Goal: Check status: Check status

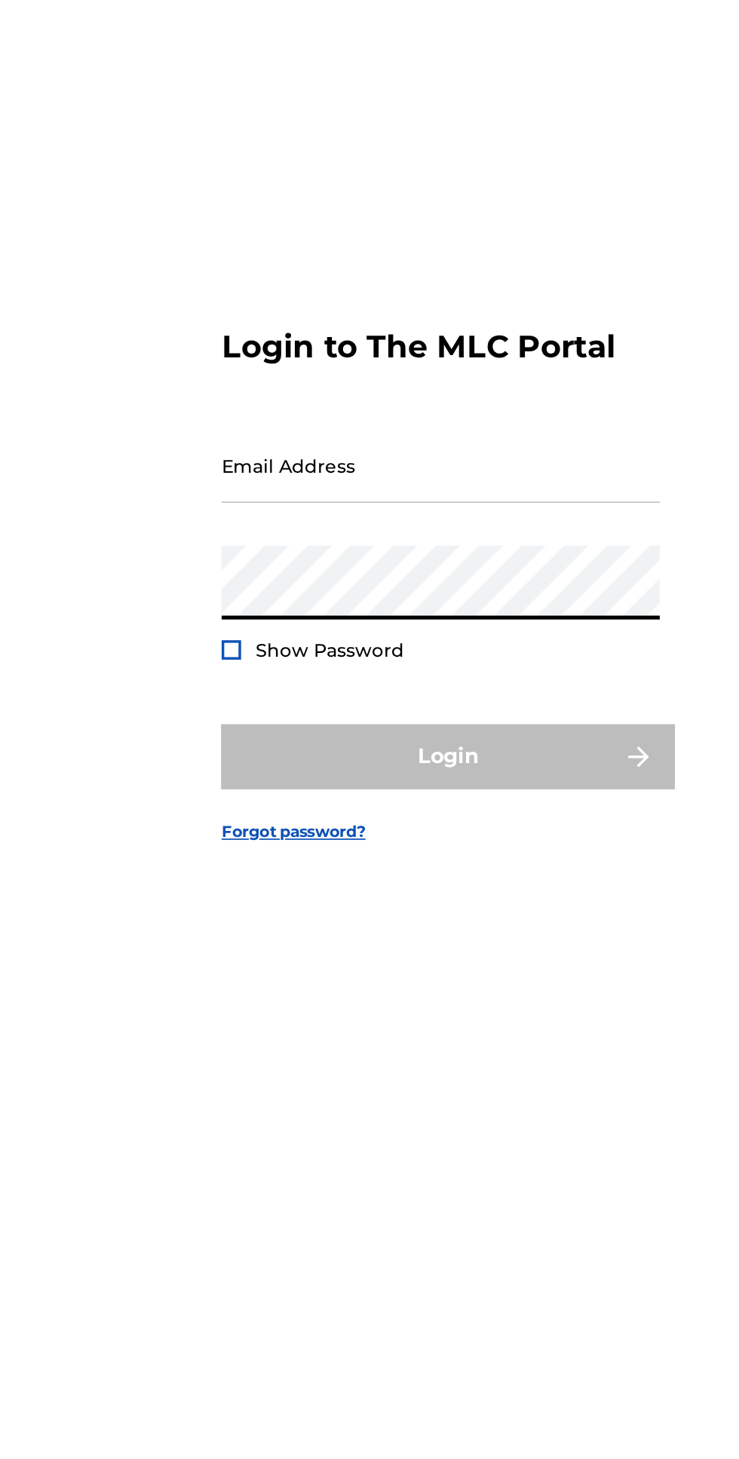
type input "[EMAIL_ADDRESS][DOMAIN_NAME]"
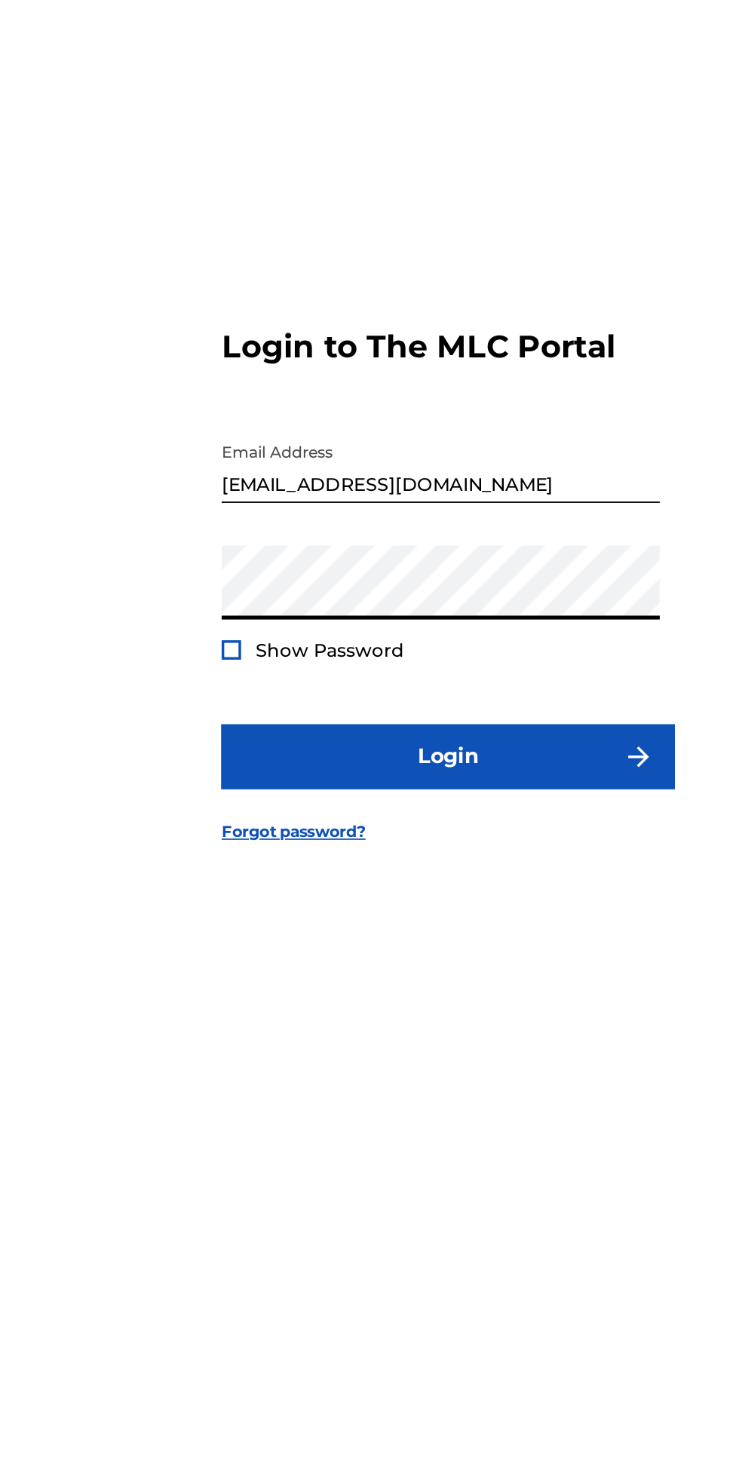
click at [262, 801] on span "Show Password" at bounding box center [300, 795] width 87 height 14
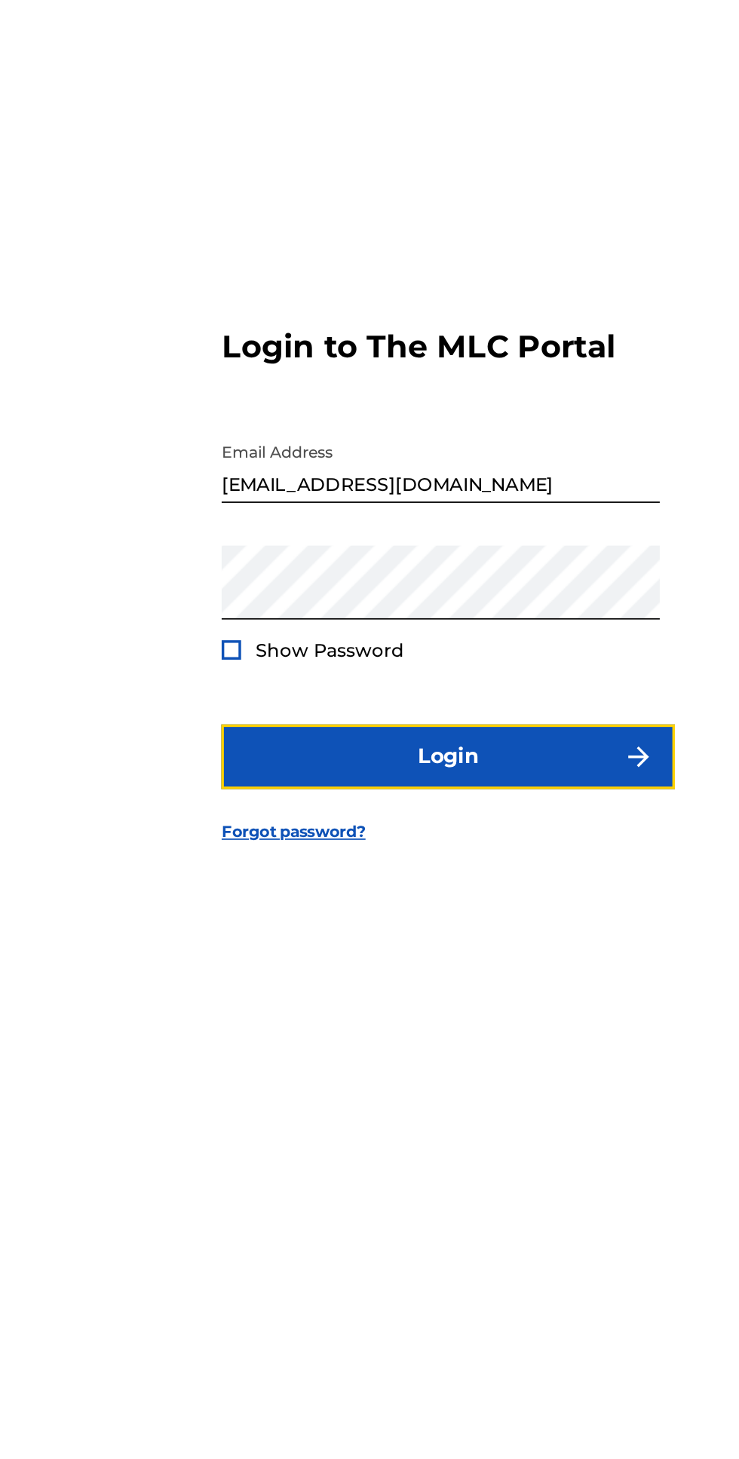
click at [397, 875] on button "Login" at bounding box center [369, 857] width 264 height 38
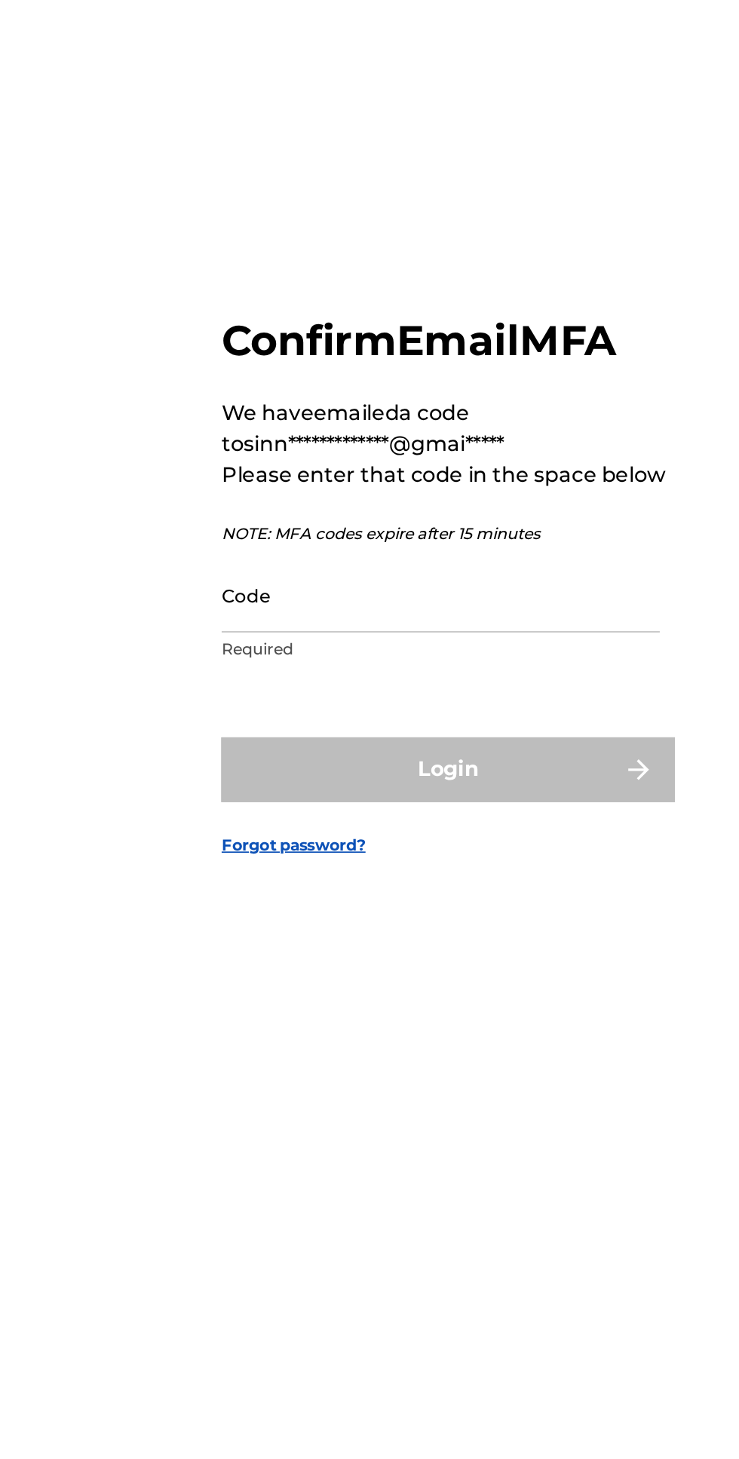
scroll to position [8, 0]
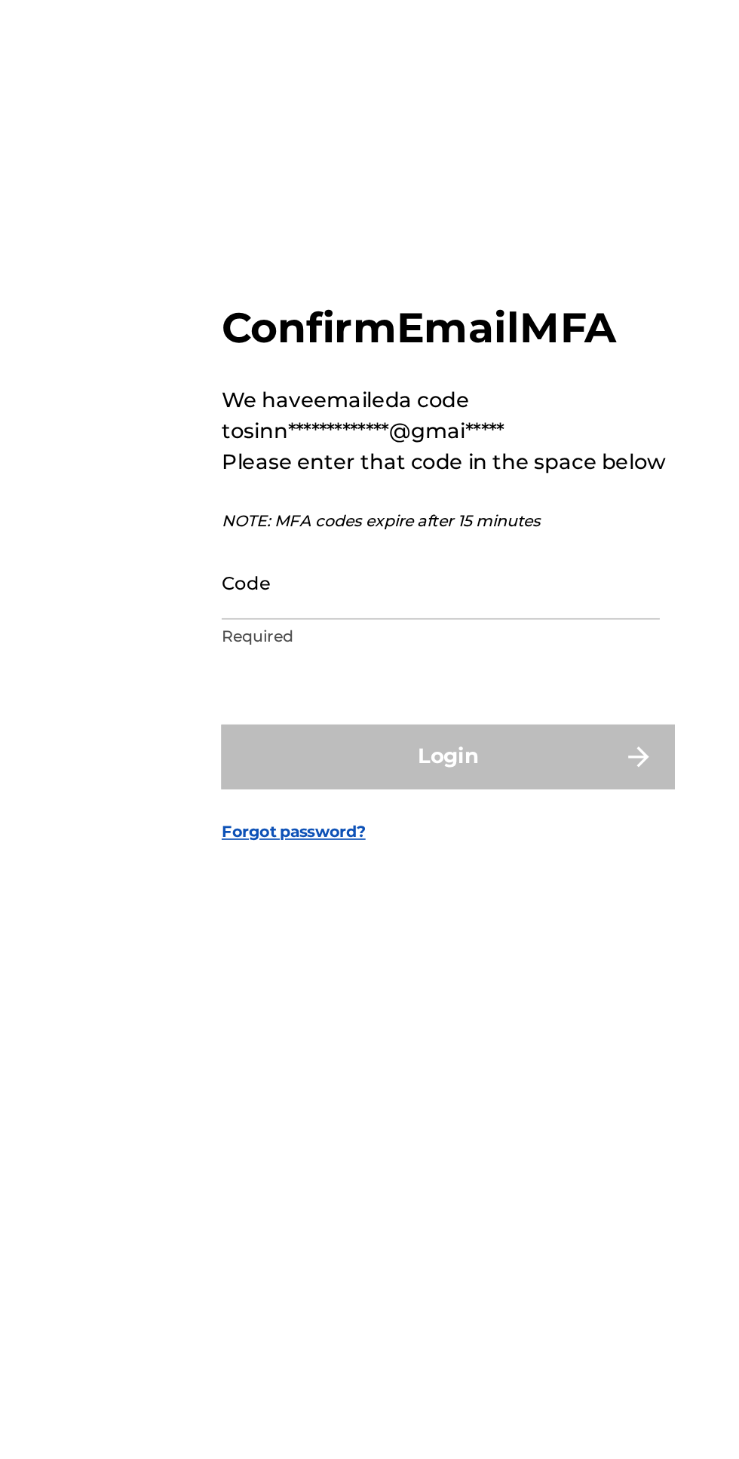
click at [360, 777] on input "Code" at bounding box center [364, 755] width 255 height 43
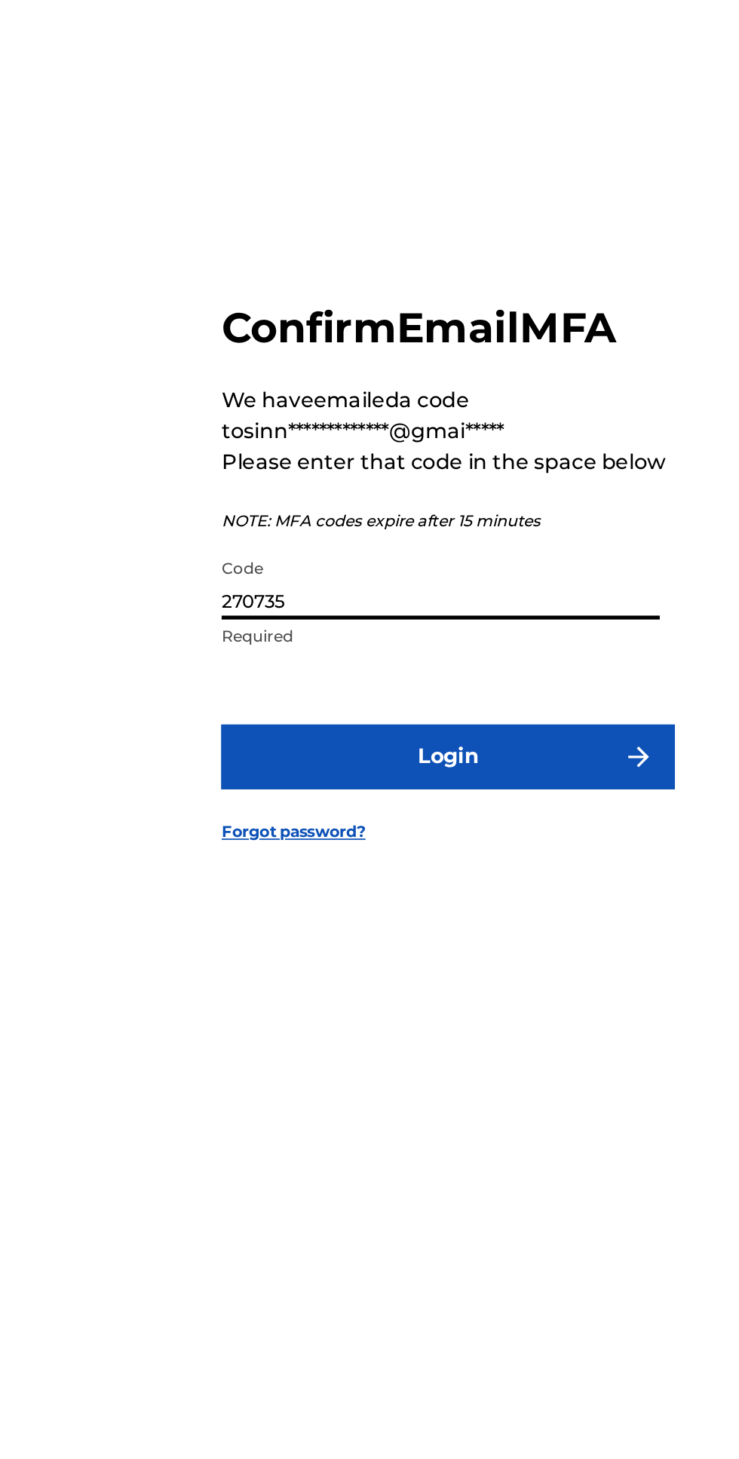
type input "270735"
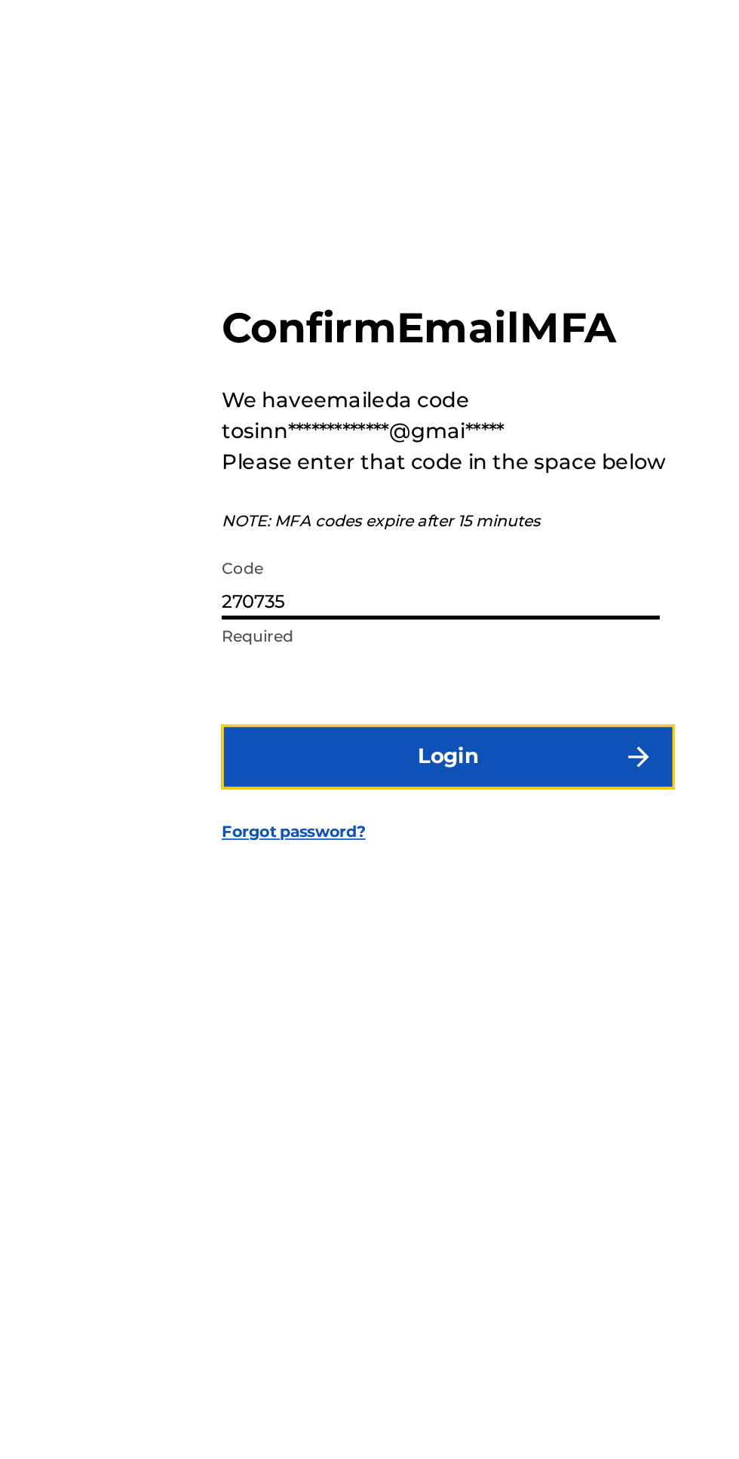
click at [406, 875] on button "Login" at bounding box center [369, 857] width 264 height 38
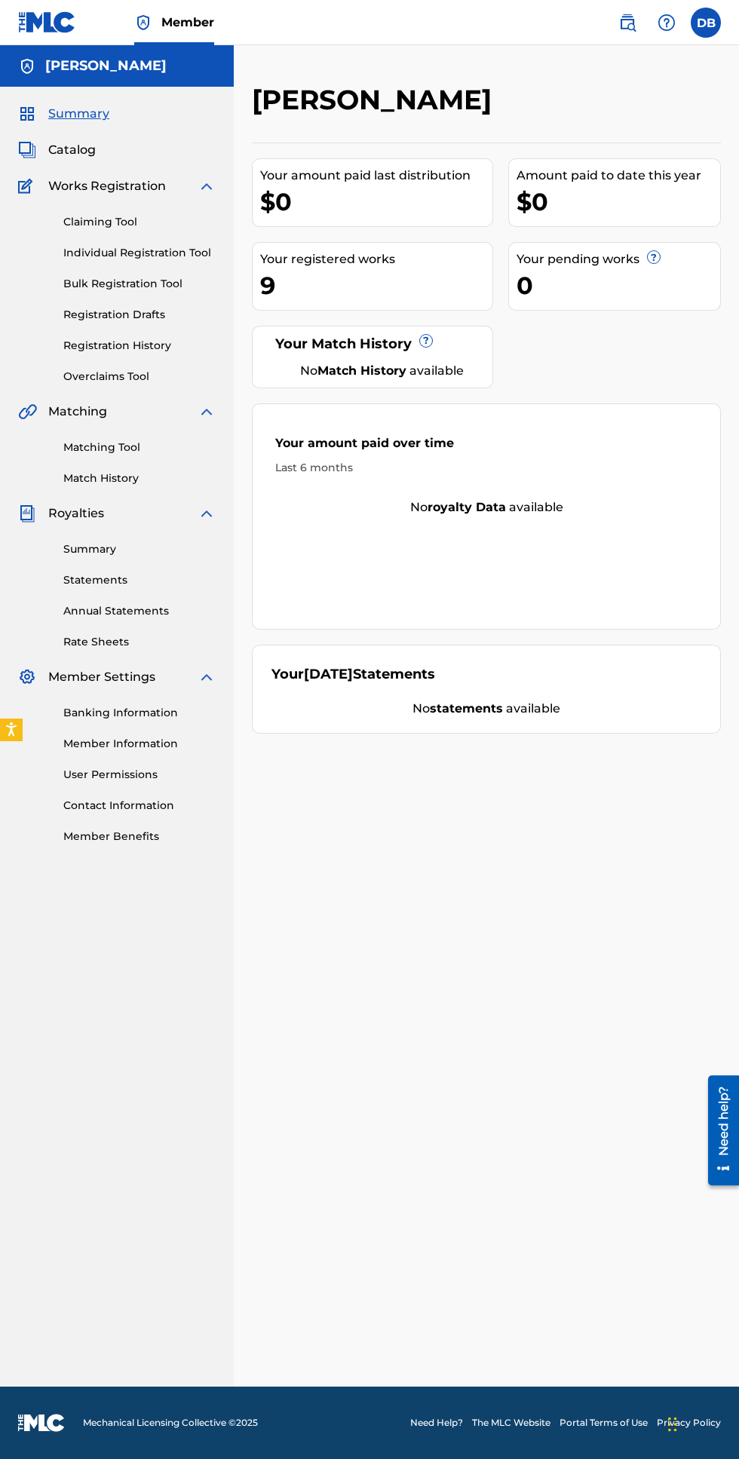
scroll to position [3, 0]
click at [74, 343] on link "Registration History" at bounding box center [139, 346] width 152 height 16
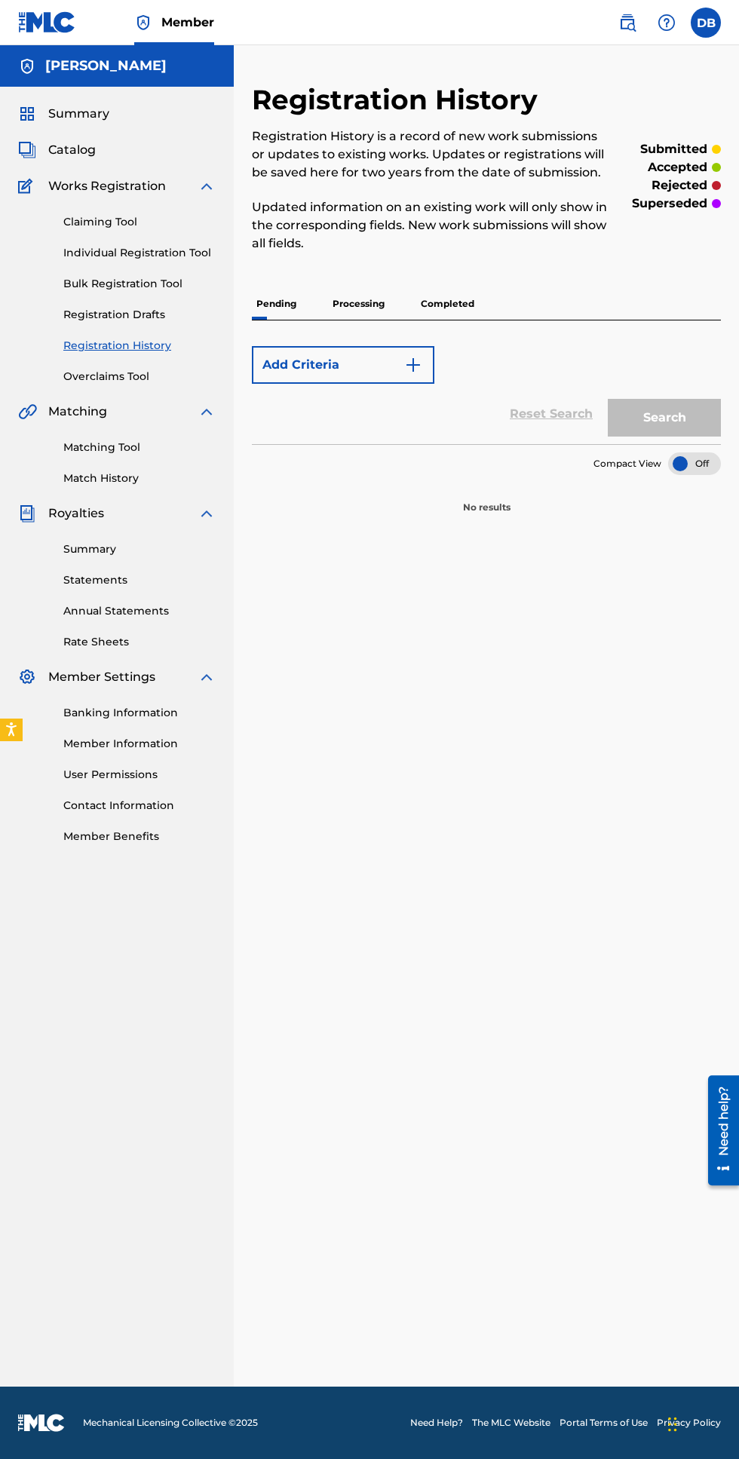
click at [377, 311] on p "Processing" at bounding box center [358, 304] width 61 height 32
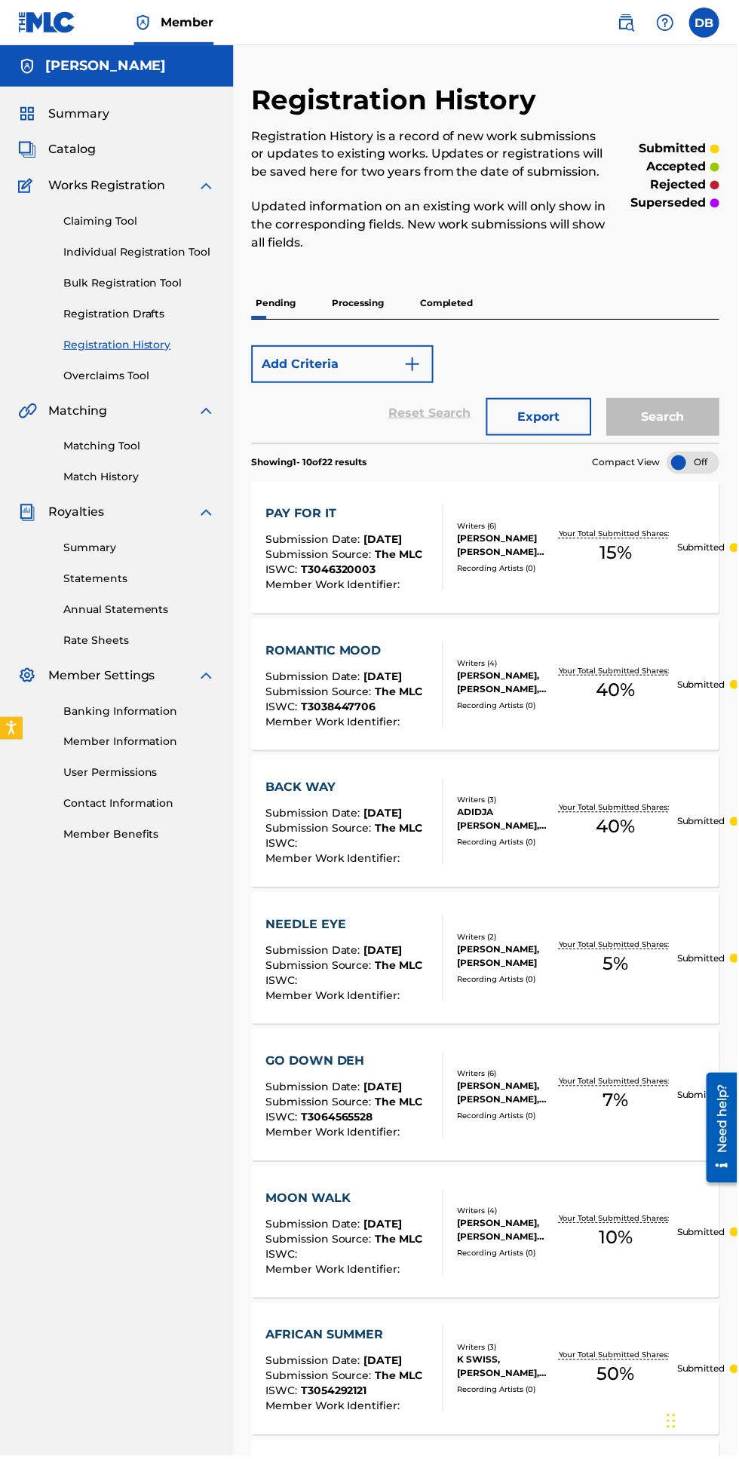
click at [335, 294] on p "Processing" at bounding box center [358, 304] width 61 height 32
click at [363, 303] on p "Processing" at bounding box center [358, 304] width 61 height 32
click at [702, 464] on div at bounding box center [694, 463] width 53 height 23
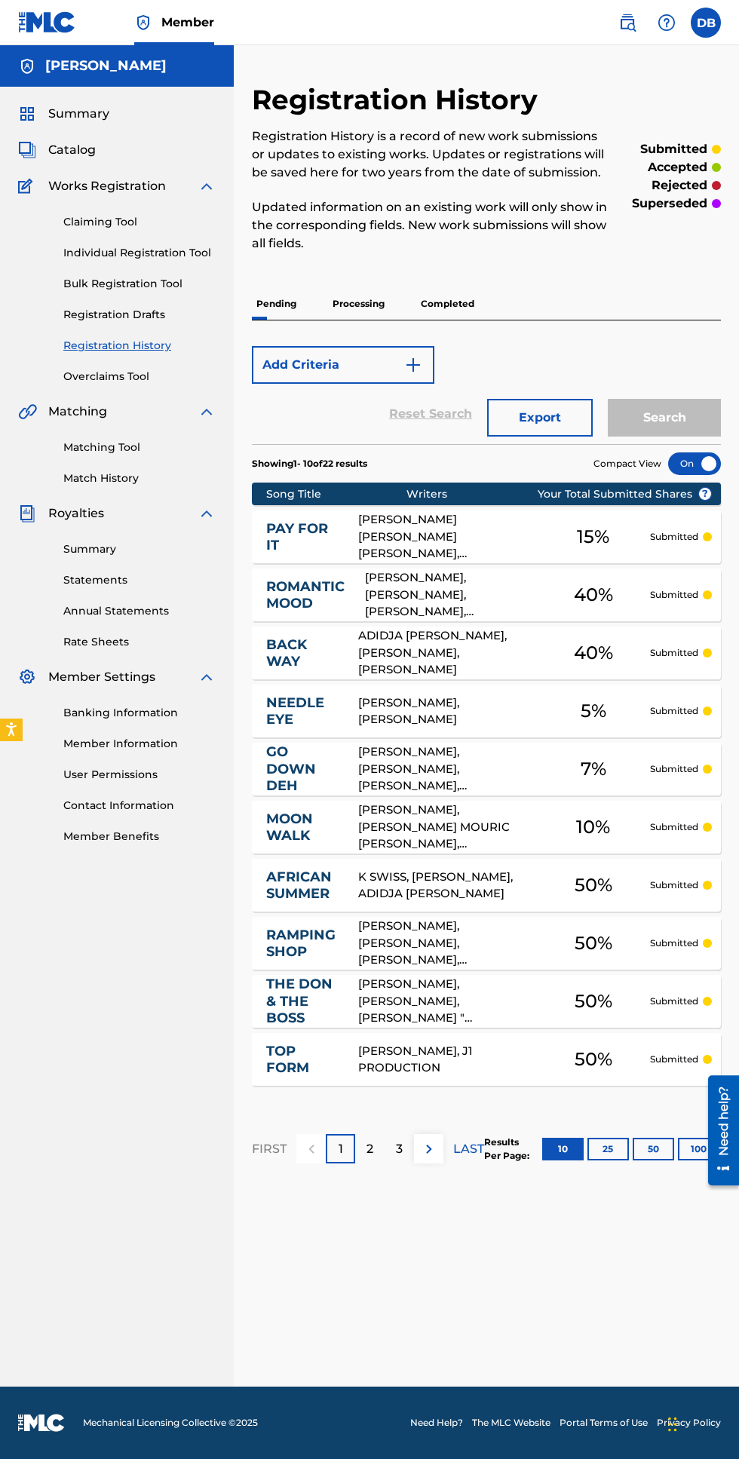
click at [699, 465] on div at bounding box center [694, 463] width 53 height 23
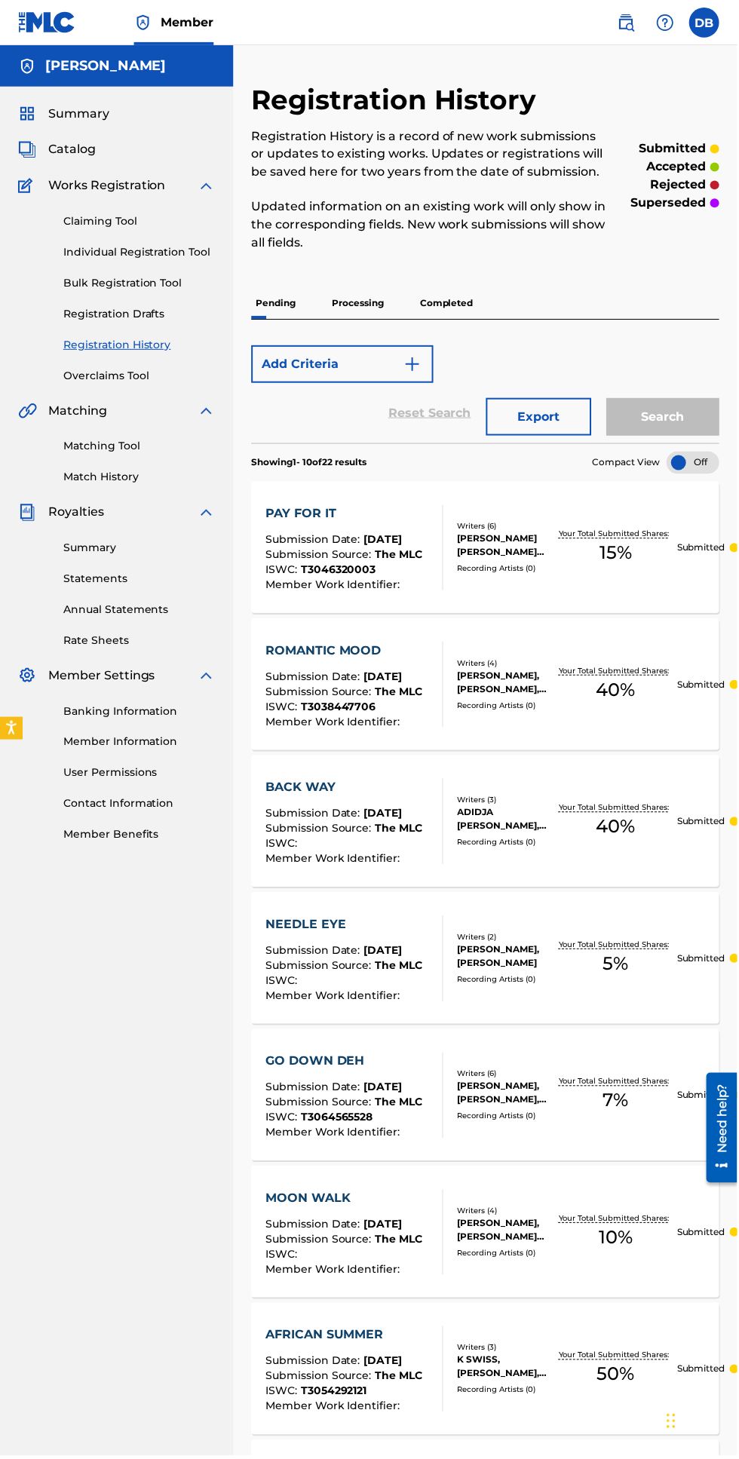
click at [354, 300] on p "Processing" at bounding box center [358, 304] width 61 height 32
click at [355, 307] on p "Processing" at bounding box center [358, 304] width 61 height 32
click at [374, 308] on p "Processing" at bounding box center [358, 304] width 61 height 32
click at [458, 304] on p "Completed" at bounding box center [447, 304] width 63 height 32
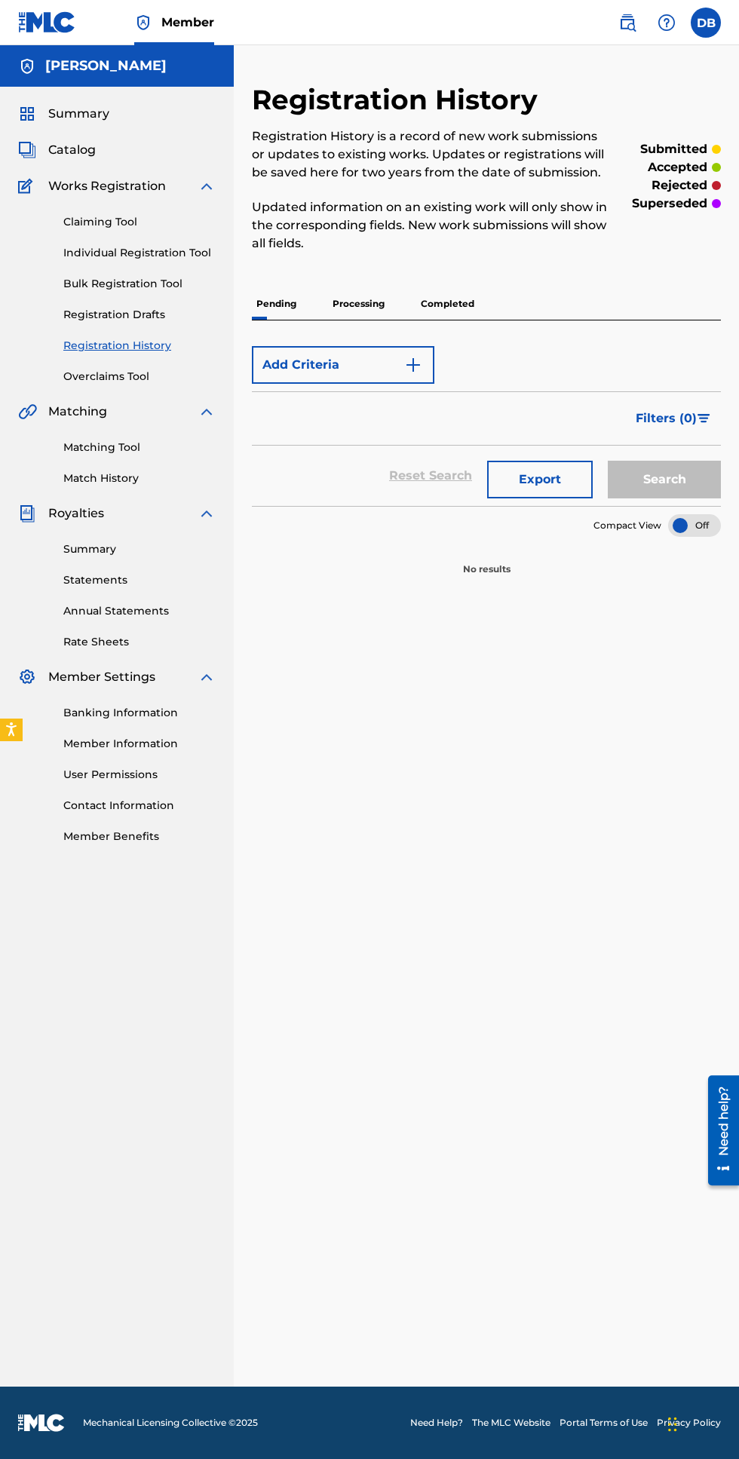
click at [456, 310] on p "Completed" at bounding box center [447, 304] width 63 height 32
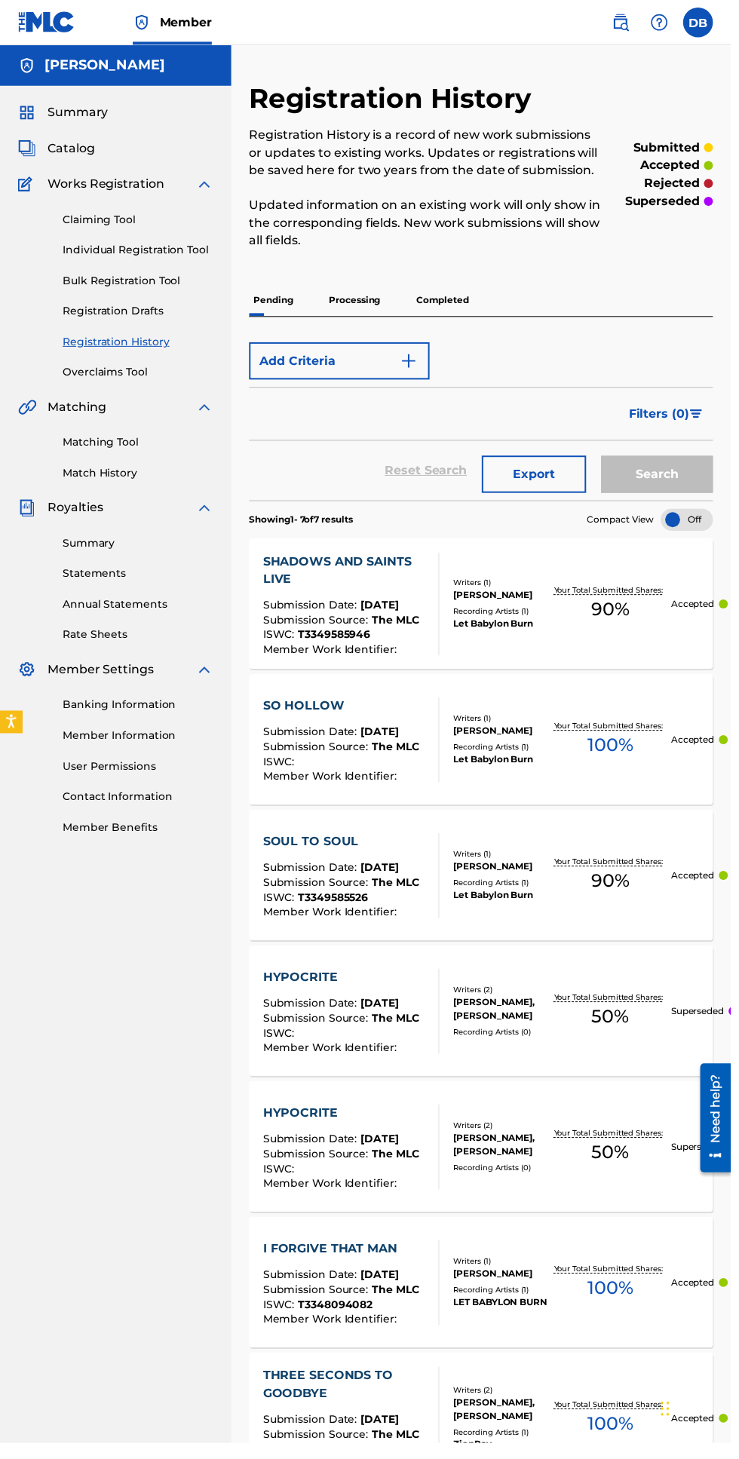
click at [374, 305] on p "Processing" at bounding box center [358, 304] width 61 height 32
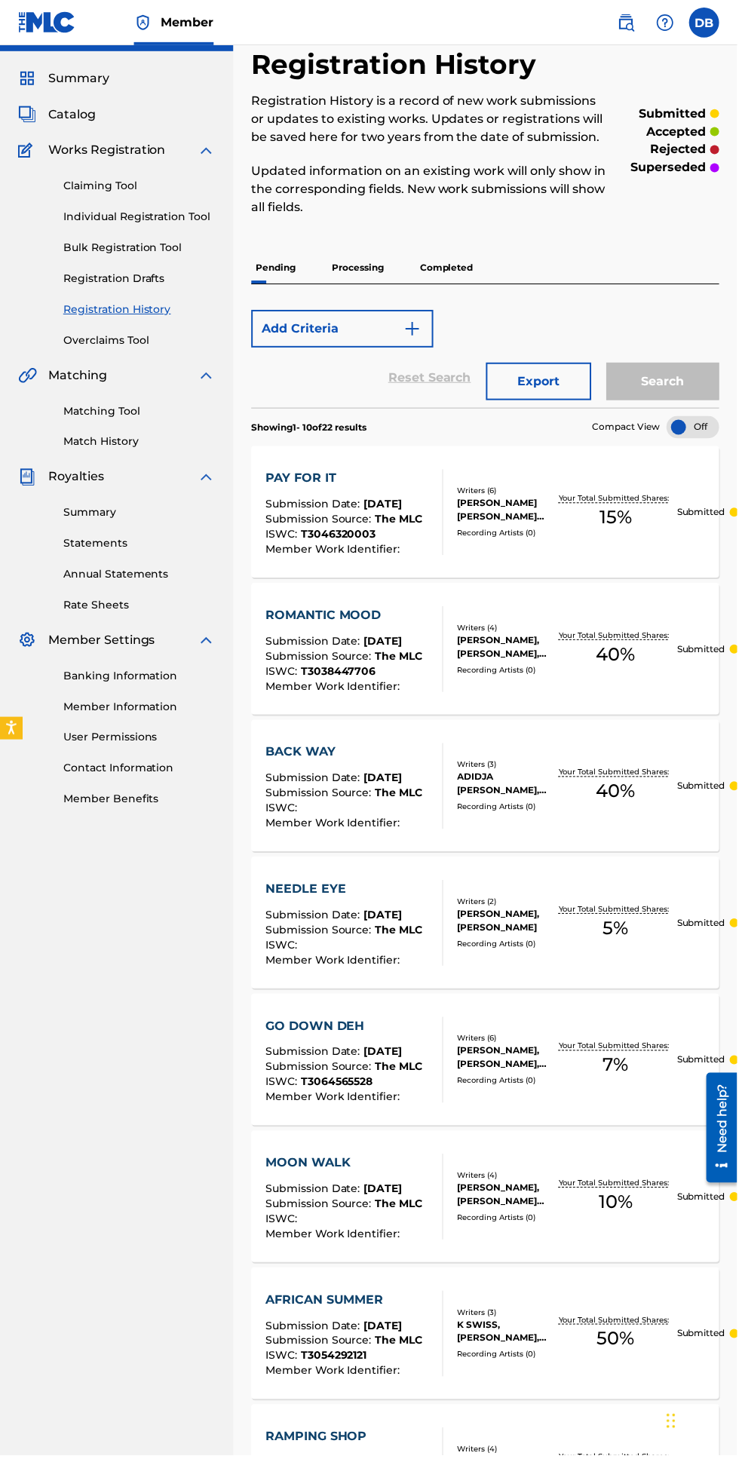
scroll to position [35, 0]
click at [361, 268] on p "Processing" at bounding box center [358, 269] width 61 height 32
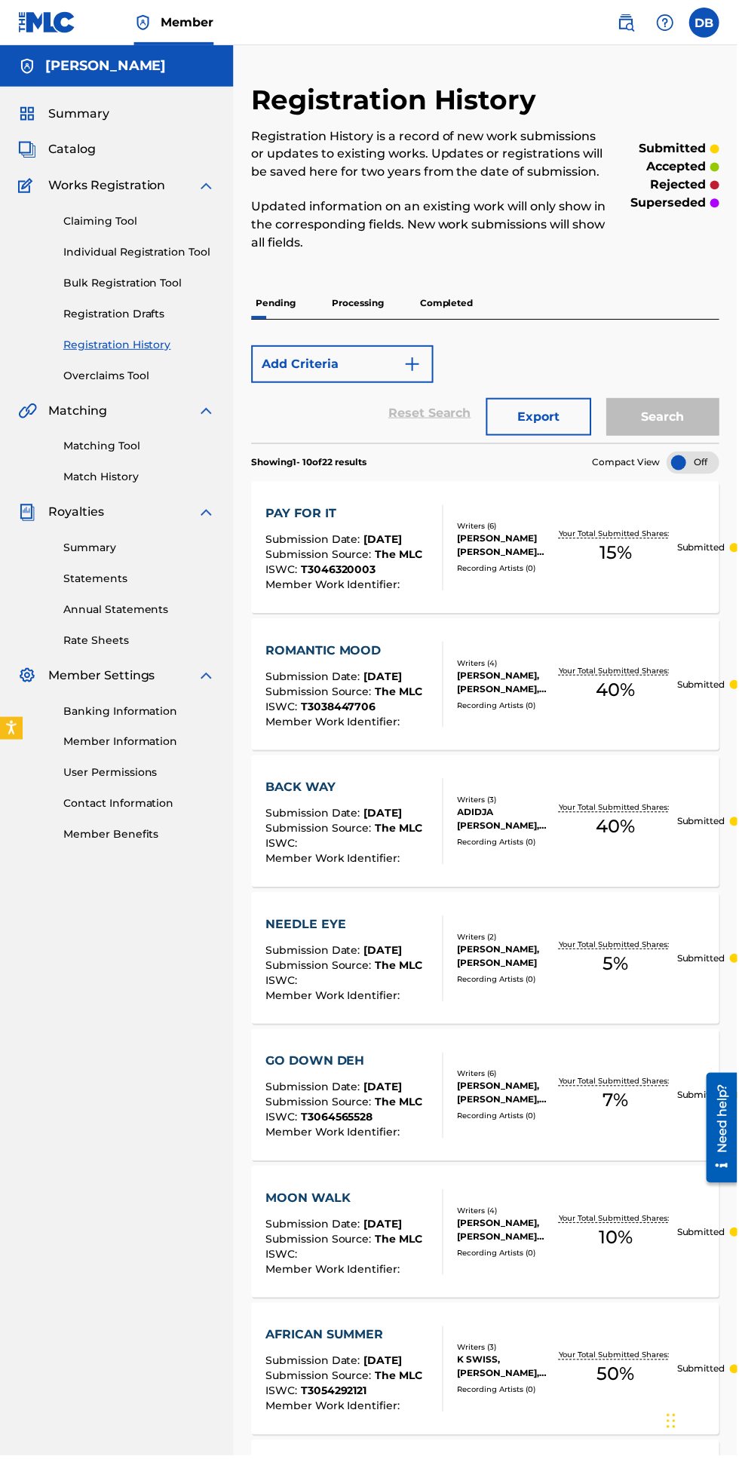
click at [126, 712] on link "Banking Information" at bounding box center [139, 713] width 152 height 16
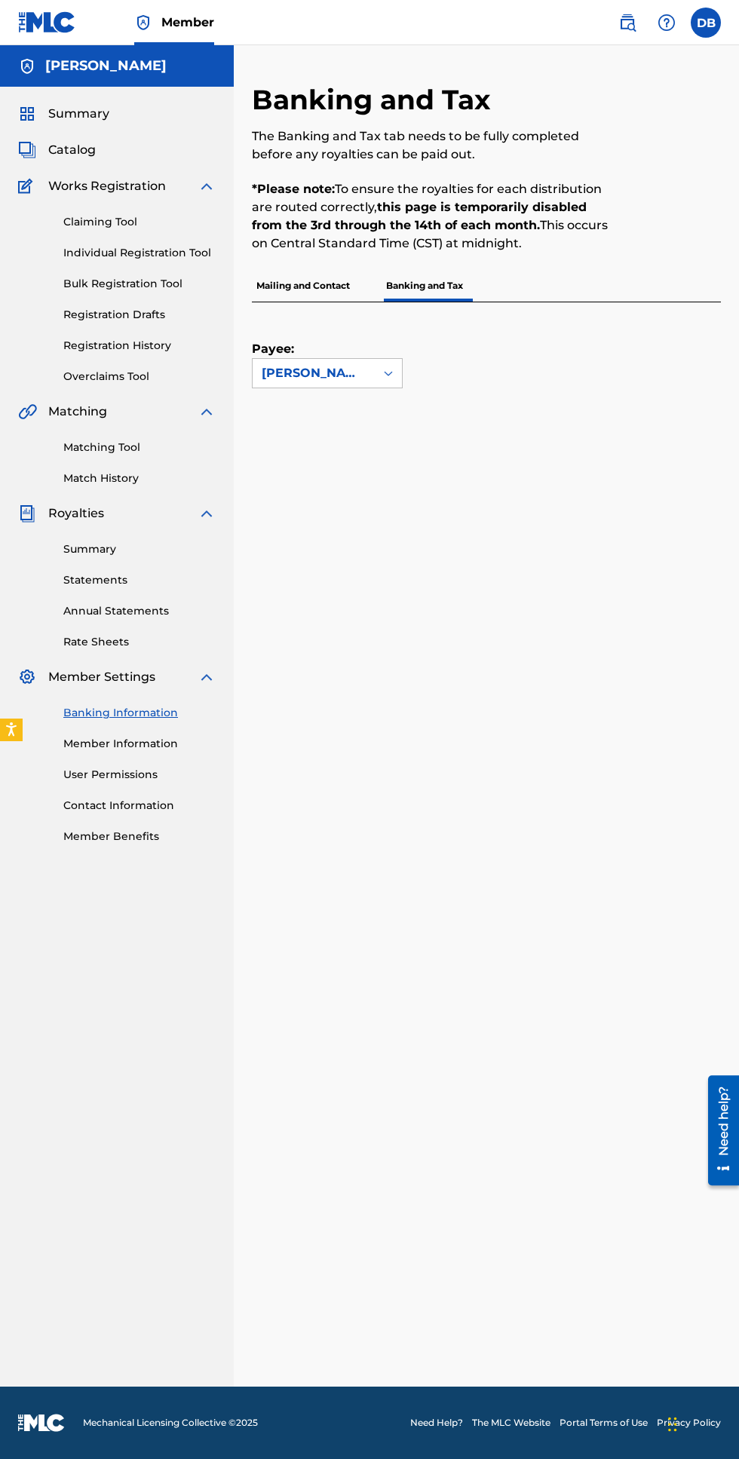
click at [75, 553] on link "Summary" at bounding box center [139, 549] width 152 height 16
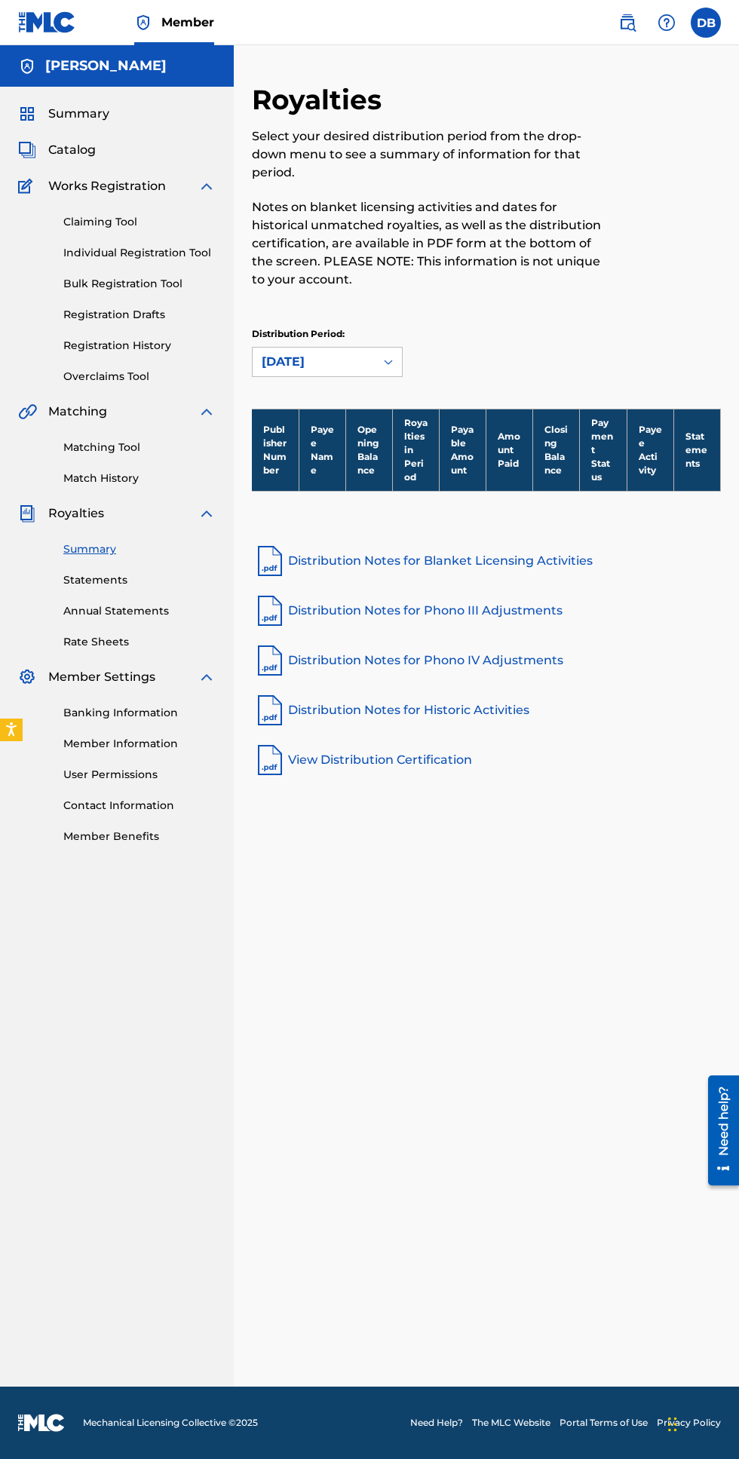
click at [100, 585] on link "Statements" at bounding box center [139, 580] width 152 height 16
